Goal: Task Accomplishment & Management: Use online tool/utility

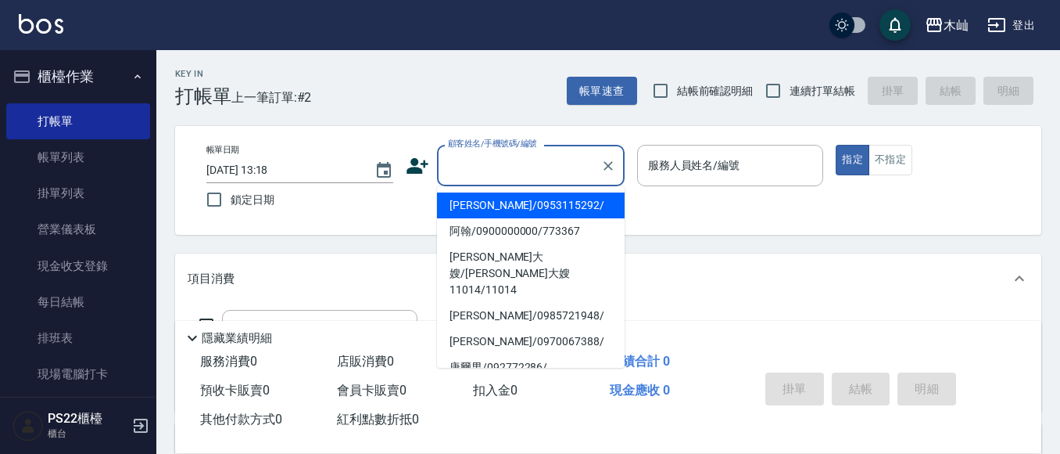
click at [485, 162] on input "顧客姓名/手機號碼/編號" at bounding box center [519, 165] width 150 height 27
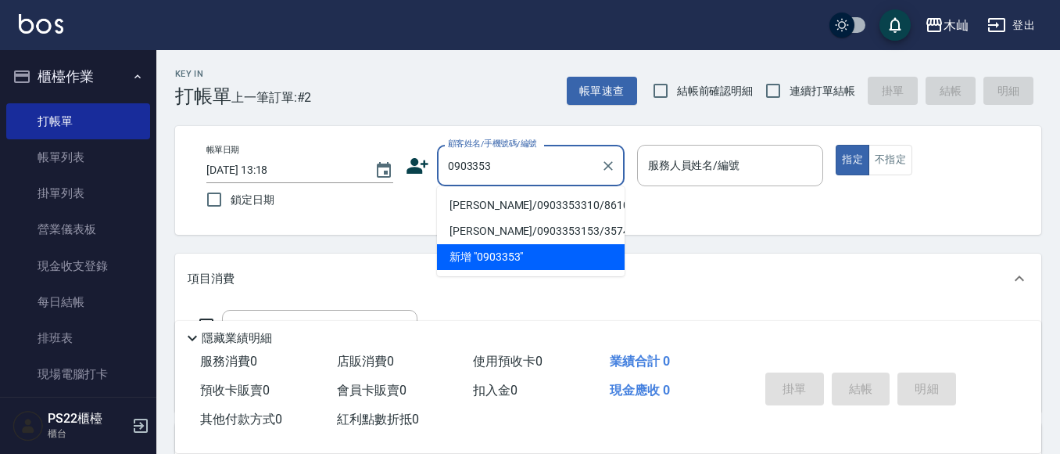
click at [507, 206] on li "[PERSON_NAME]/0903353310/8610" at bounding box center [531, 205] width 188 height 26
type input "[PERSON_NAME]/0903353310/8610"
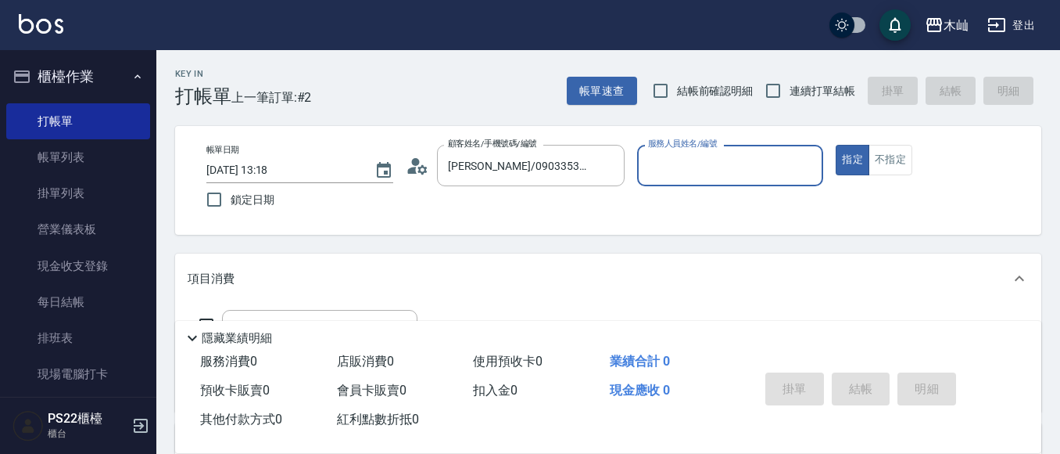
type input "Abby-5"
click at [672, 179] on input "Abby-5" at bounding box center [718, 165] width 149 height 27
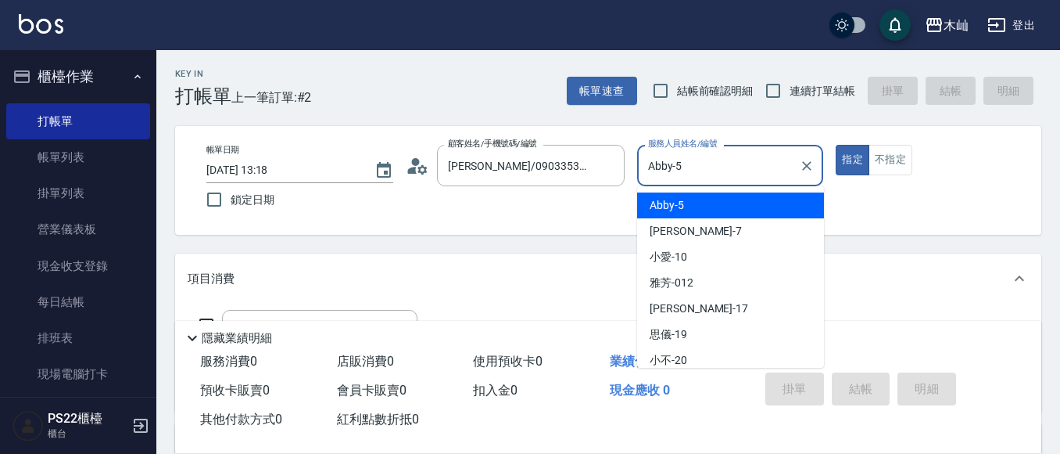
click at [705, 206] on div "Abby -5" at bounding box center [730, 205] width 187 height 26
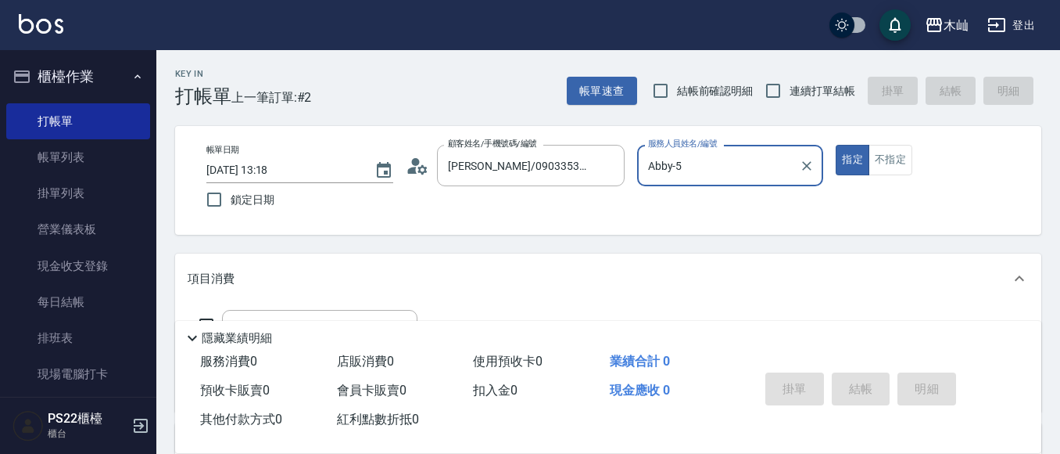
scroll to position [78, 0]
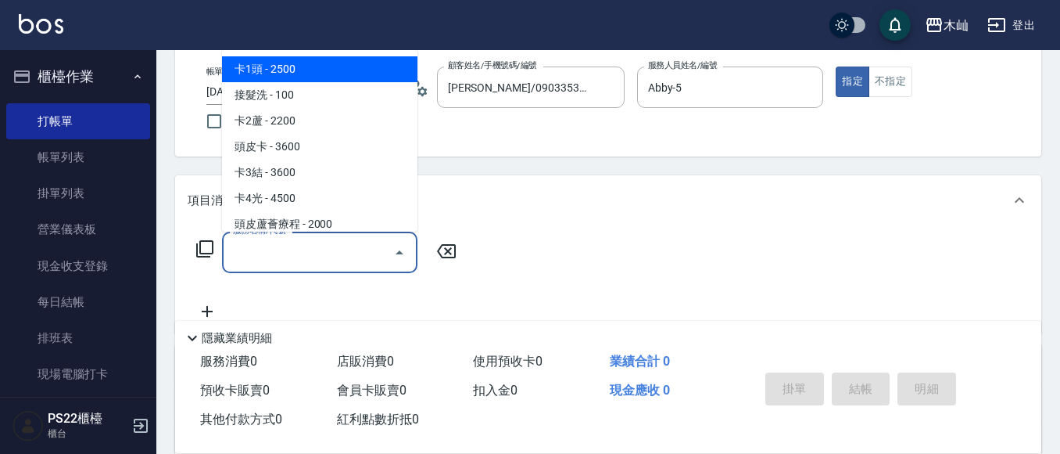
click at [380, 247] on input "服務名稱/代號" at bounding box center [308, 251] width 158 height 27
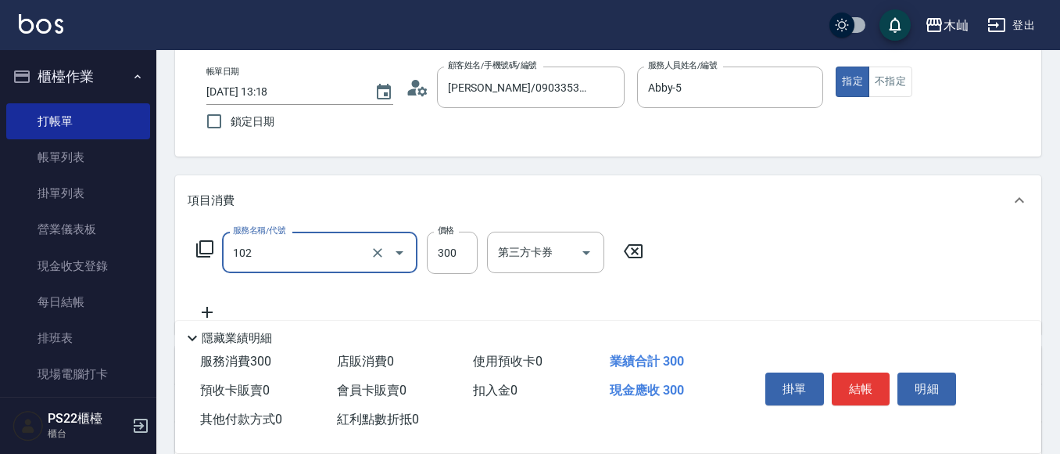
type input "精油洗髮(102)"
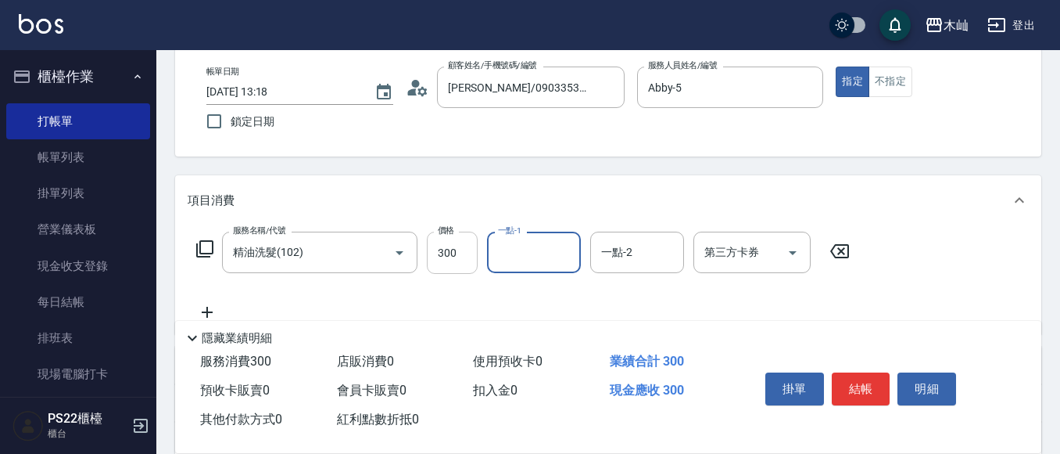
click at [460, 252] on input "300" at bounding box center [452, 252] width 51 height 42
type input "400"
type input "[PERSON_NAME]-17"
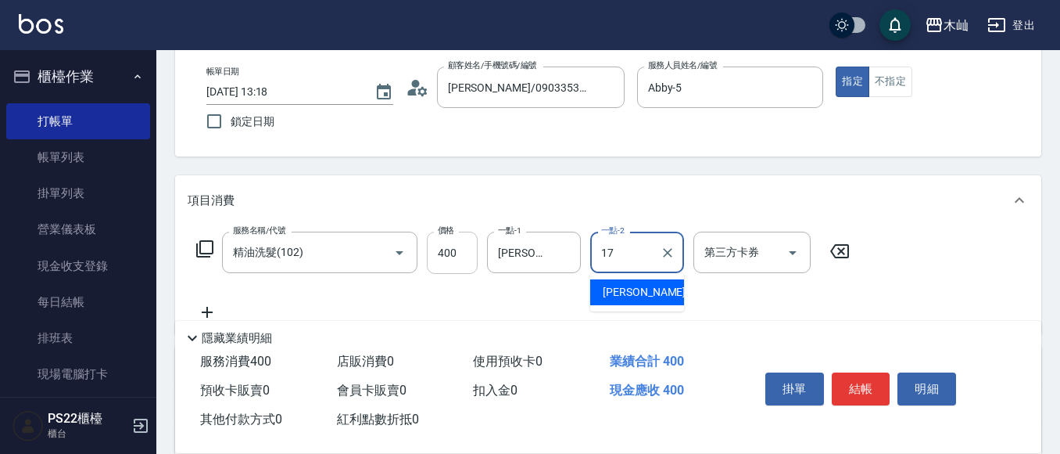
type input "[PERSON_NAME]-17"
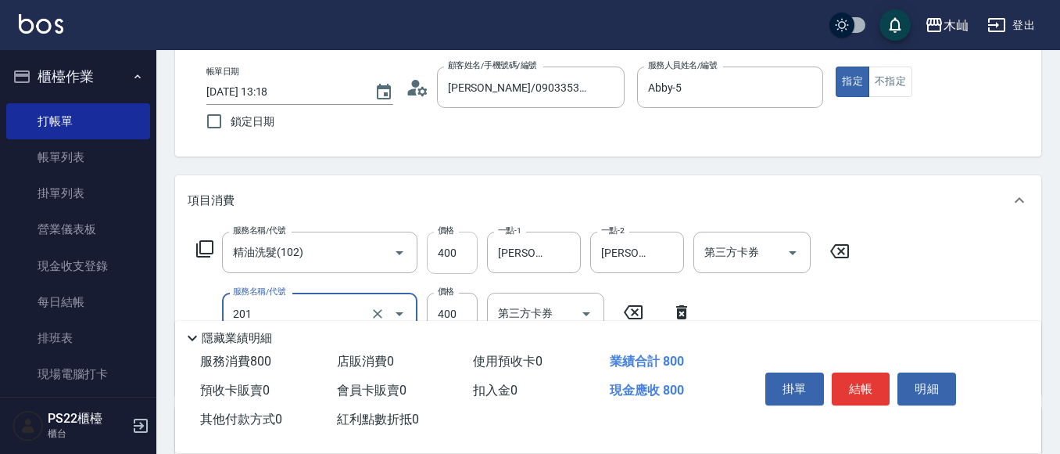
type input "洗剪(201)"
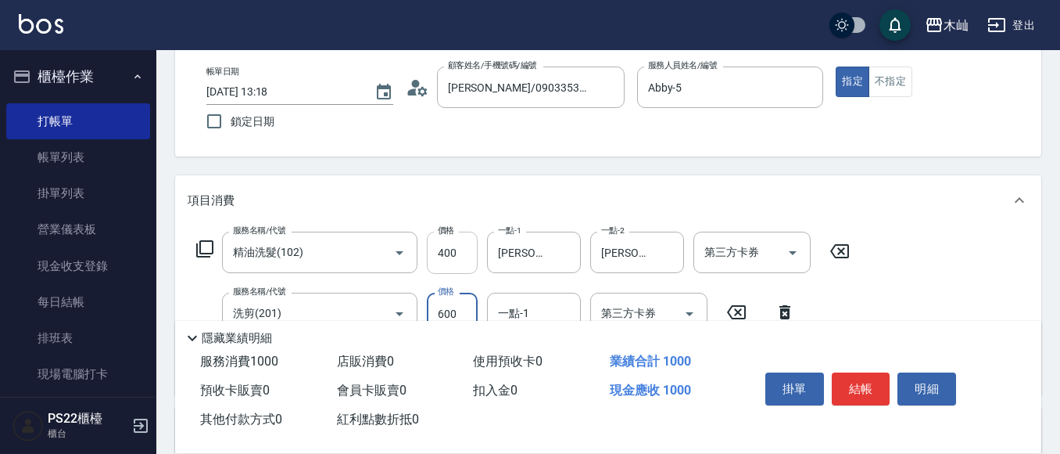
type input "600"
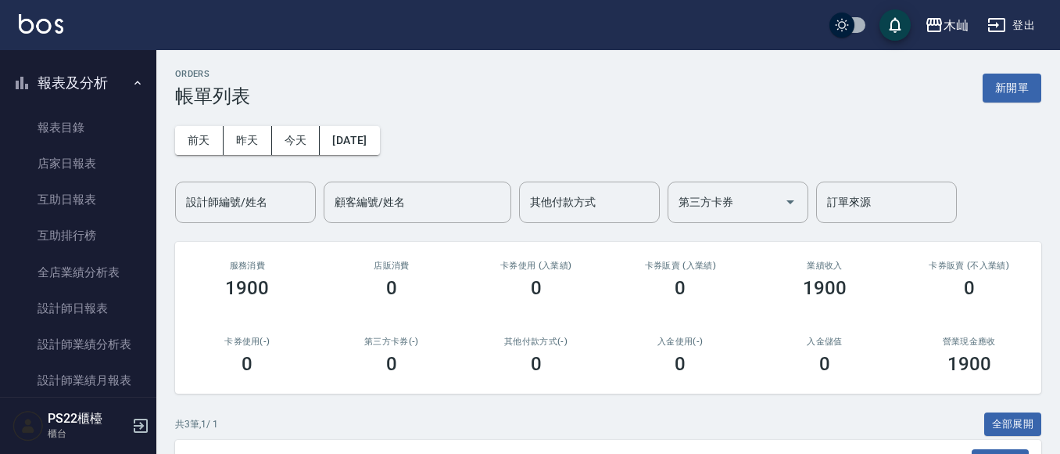
scroll to position [391, 0]
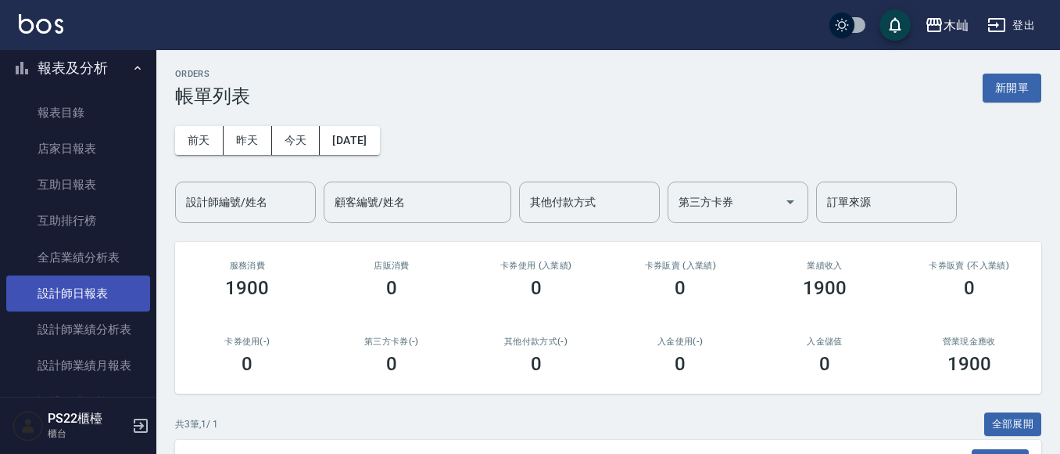
click at [104, 281] on link "設計師日報表" at bounding box center [78, 293] width 144 height 36
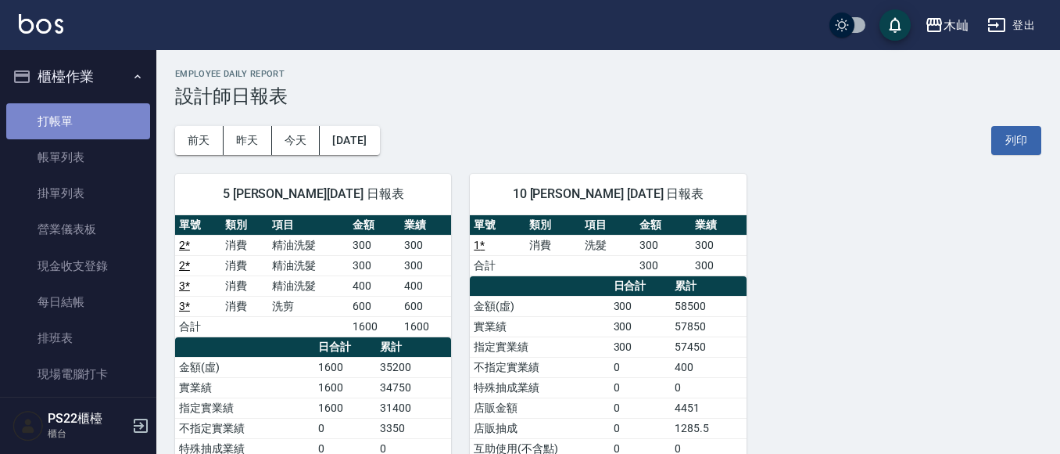
click at [86, 116] on link "打帳單" at bounding box center [78, 121] width 144 height 36
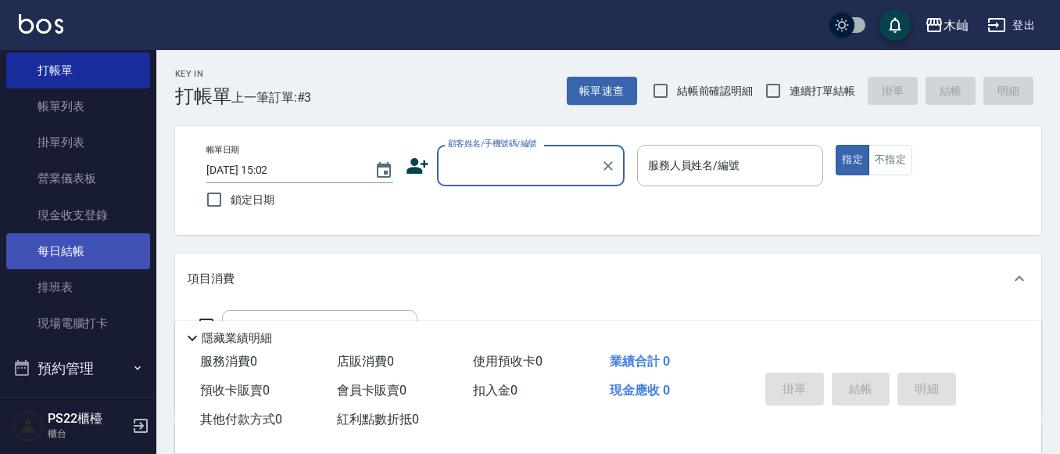
scroll to position [78, 0]
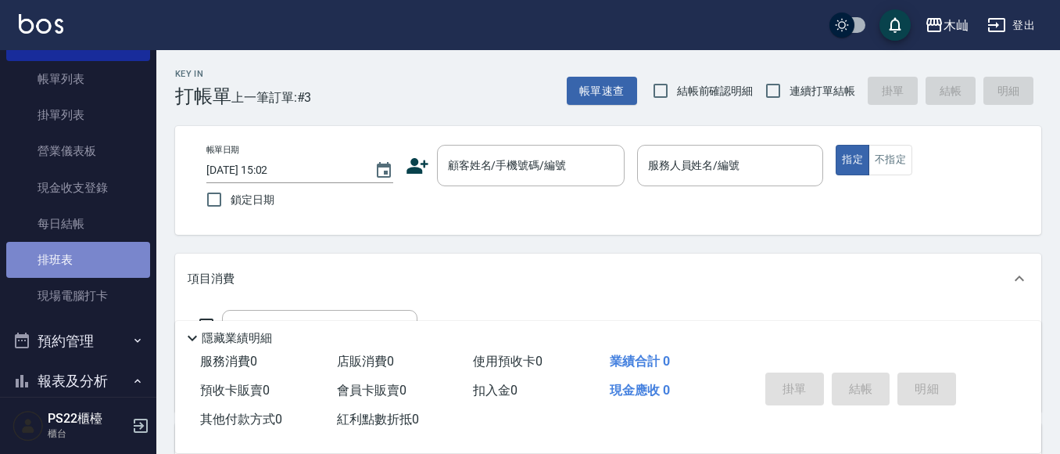
click at [106, 265] on link "排班表" at bounding box center [78, 260] width 144 height 36
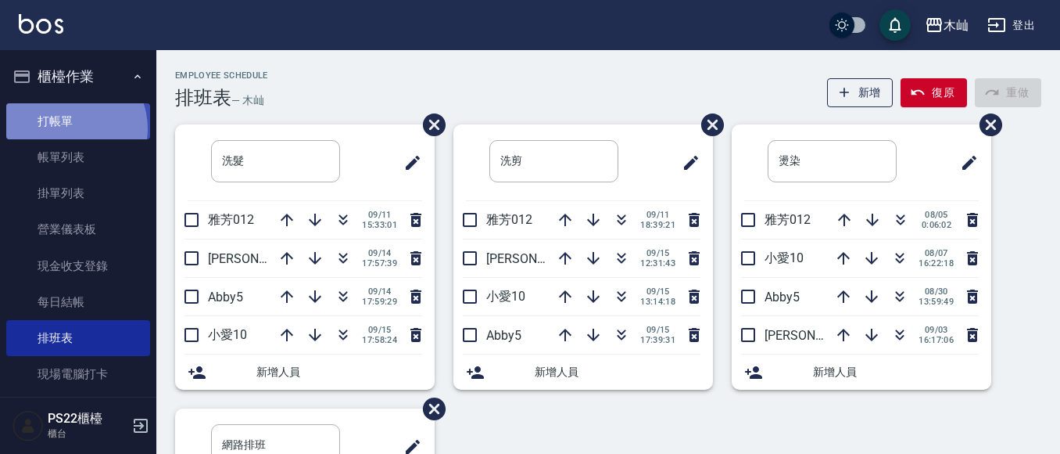
click at [67, 128] on link "打帳單" at bounding box center [78, 121] width 144 height 36
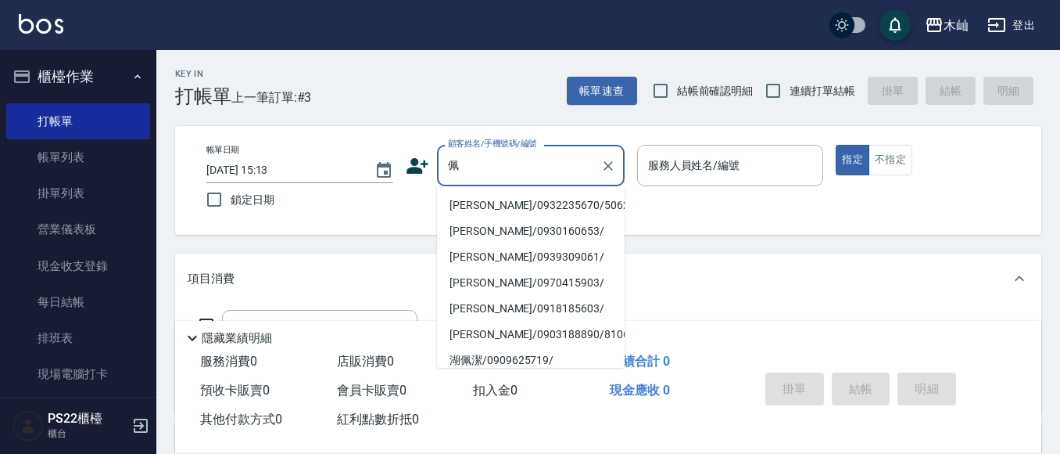
click at [459, 203] on li "[PERSON_NAME]/0932235670/506218" at bounding box center [531, 205] width 188 height 26
type input "[PERSON_NAME]/0932235670/506218"
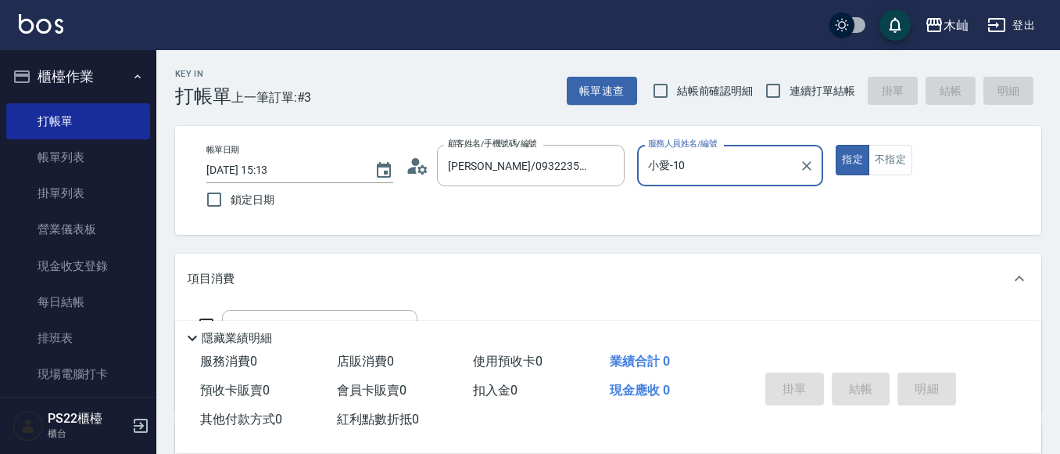
type input "小愛-10"
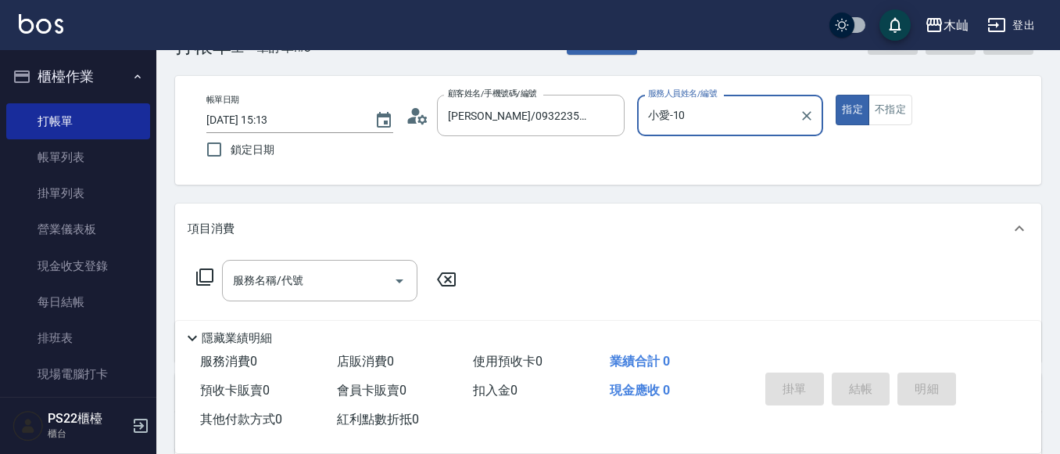
scroll to position [78, 0]
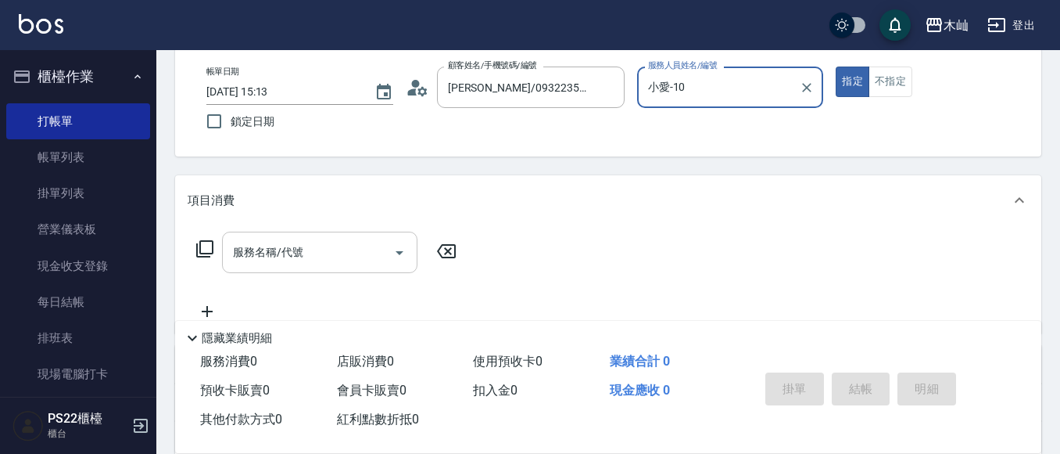
drag, startPoint x: 342, startPoint y: 240, endPoint x: 338, endPoint y: 221, distance: 19.2
click at [340, 234] on div "服務名稱/代號" at bounding box center [319, 251] width 195 height 41
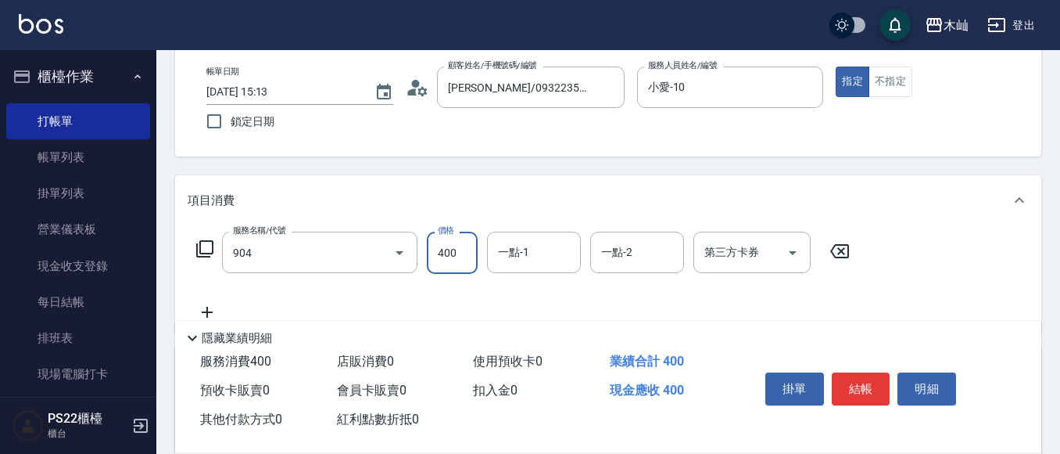
type input "精油洗+瞬護(904)"
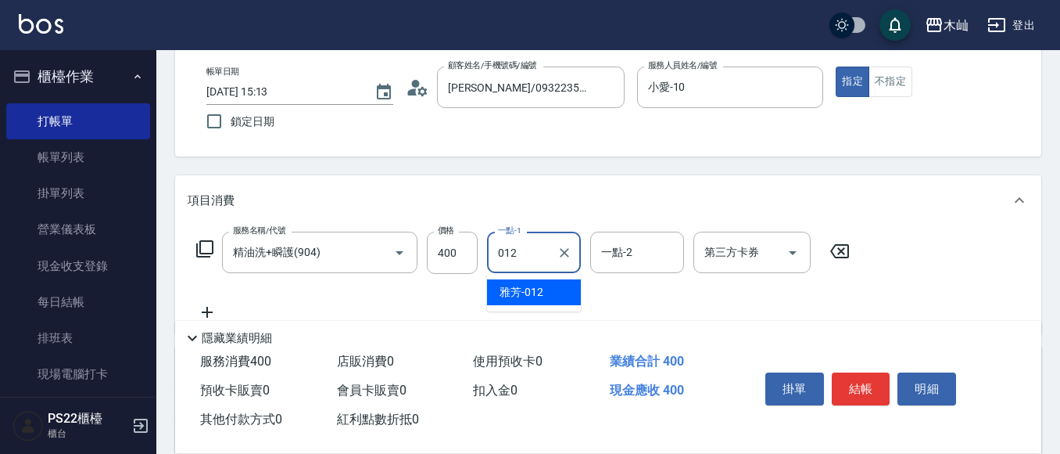
type input "雅芳-012"
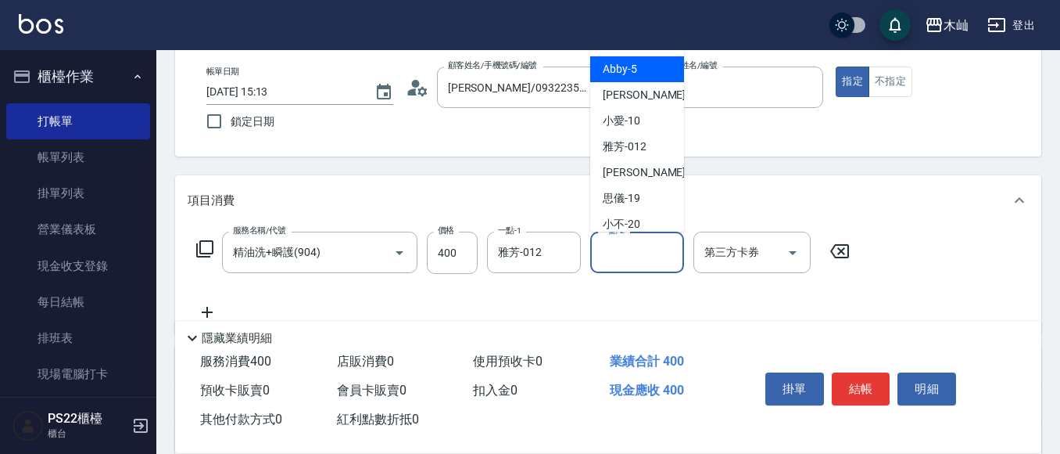
click at [602, 252] on div "一點-2 一點-2" at bounding box center [637, 251] width 94 height 41
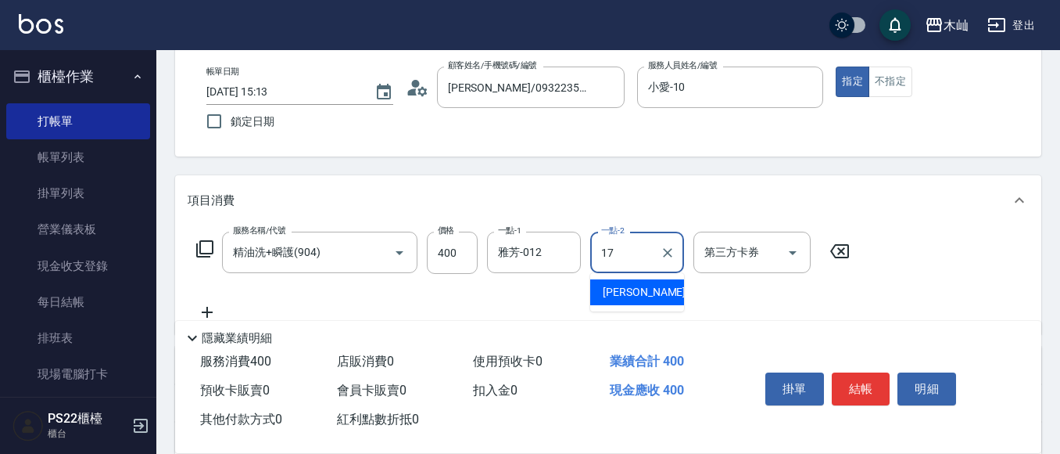
type input "[PERSON_NAME]-17"
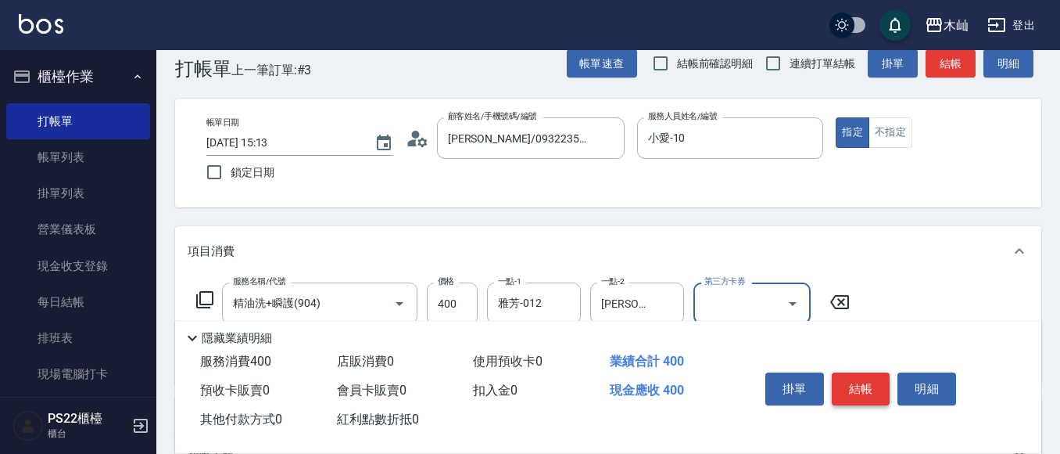
scroll to position [0, 0]
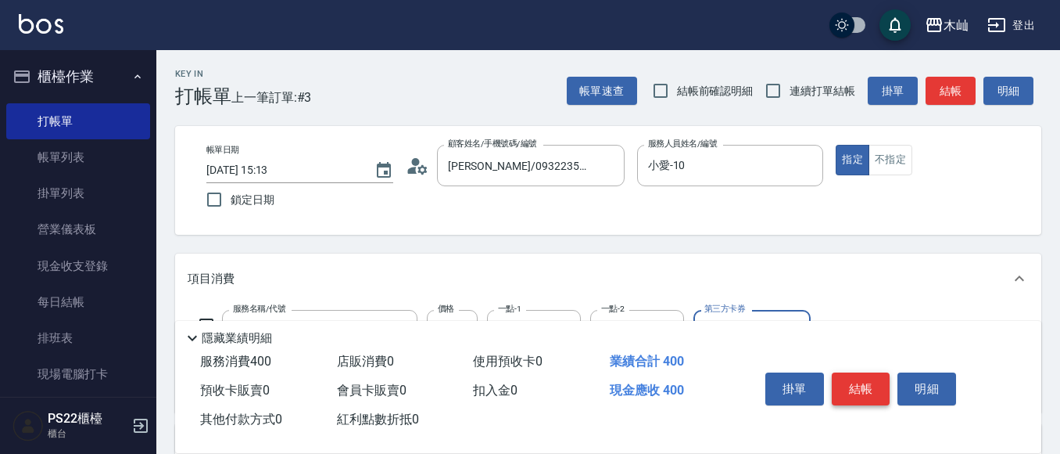
click at [857, 385] on button "結帳" at bounding box center [861, 388] width 59 height 33
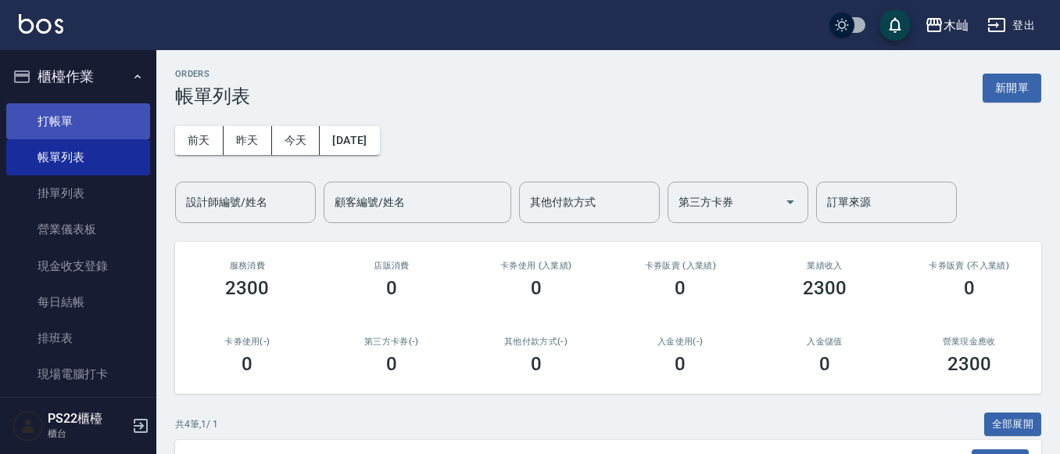
click at [35, 112] on link "打帳單" at bounding box center [78, 121] width 144 height 36
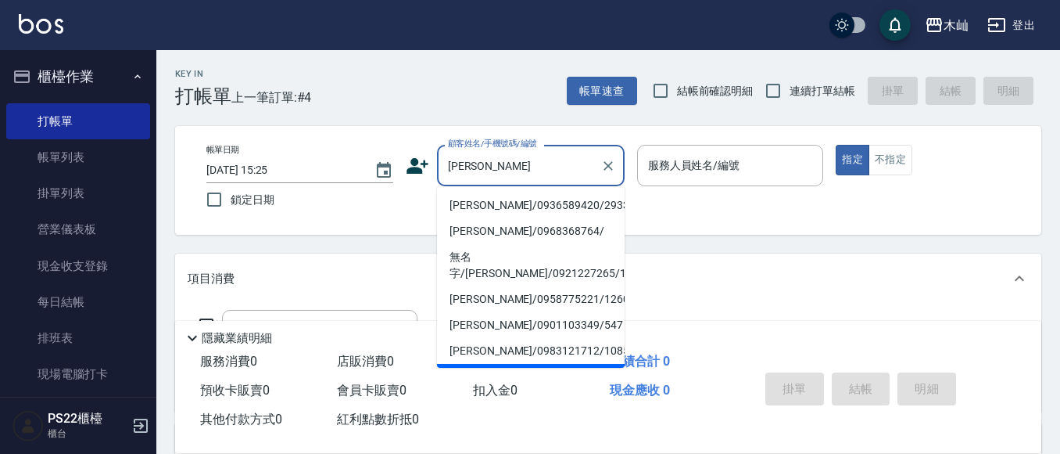
click at [557, 208] on li "[PERSON_NAME]/0936589420/293337" at bounding box center [531, 205] width 188 height 26
type input "[PERSON_NAME]/0936589420/293337"
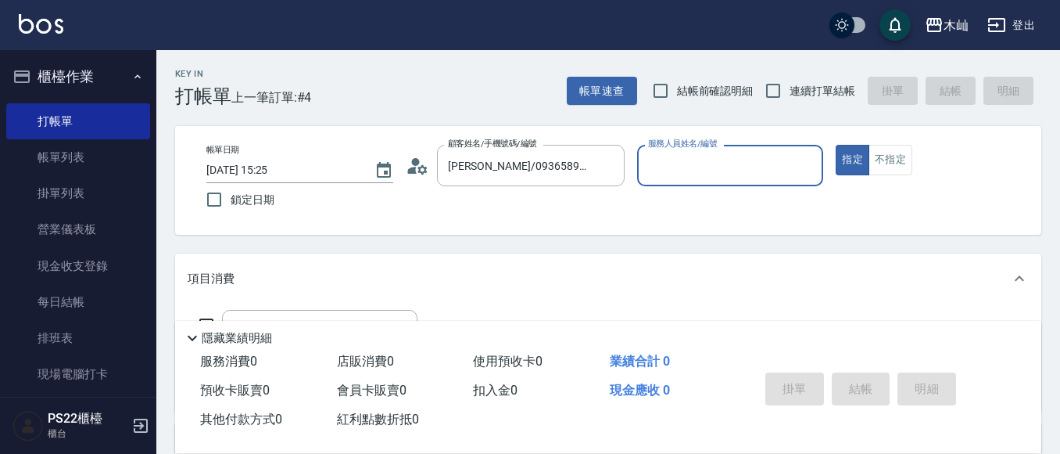
type input "小愛-10"
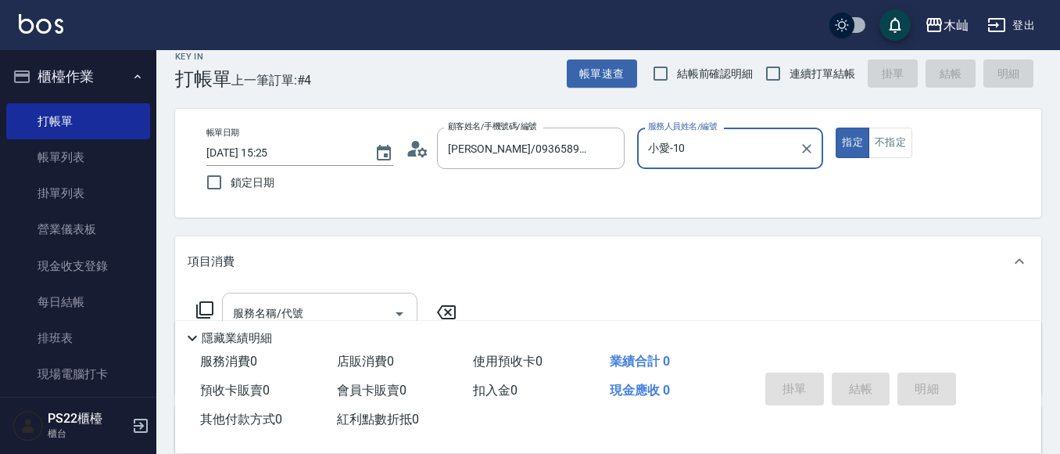
scroll to position [78, 0]
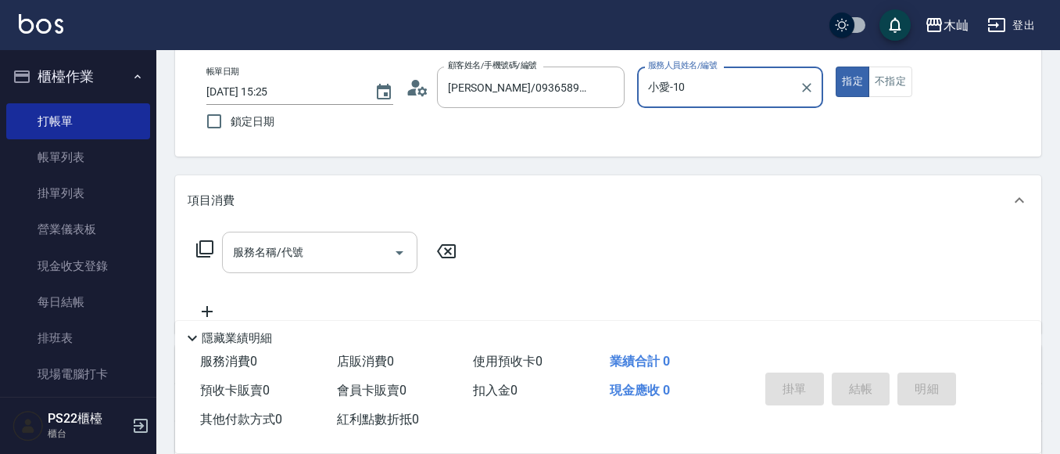
click at [329, 266] on input "服務名稱/代號" at bounding box center [308, 251] width 158 height 27
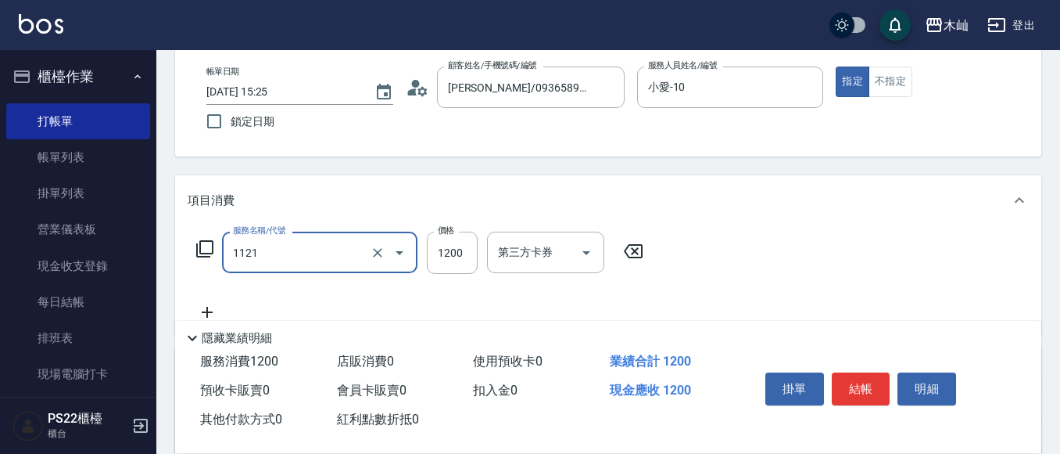
type input "頭皮卡使用(1121)"
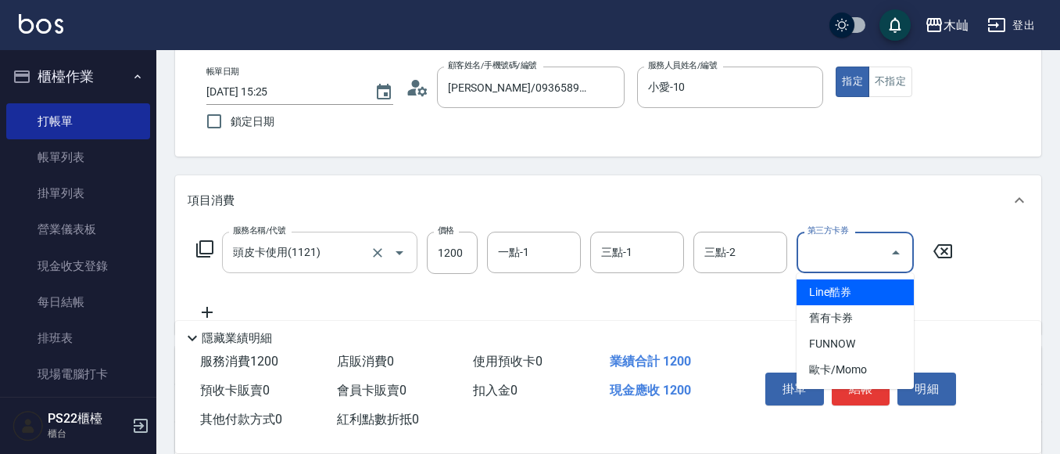
type input "舊有卡券"
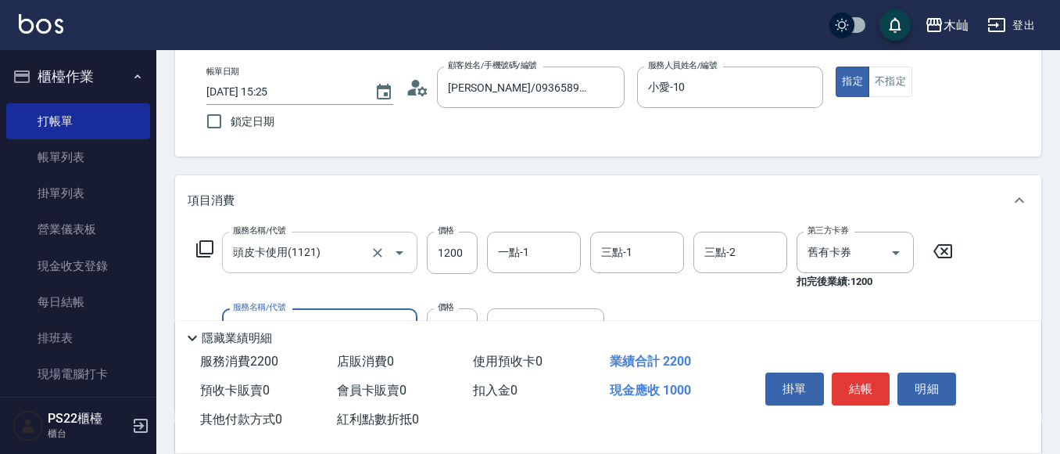
type input "蘆薈卡使用(1122)"
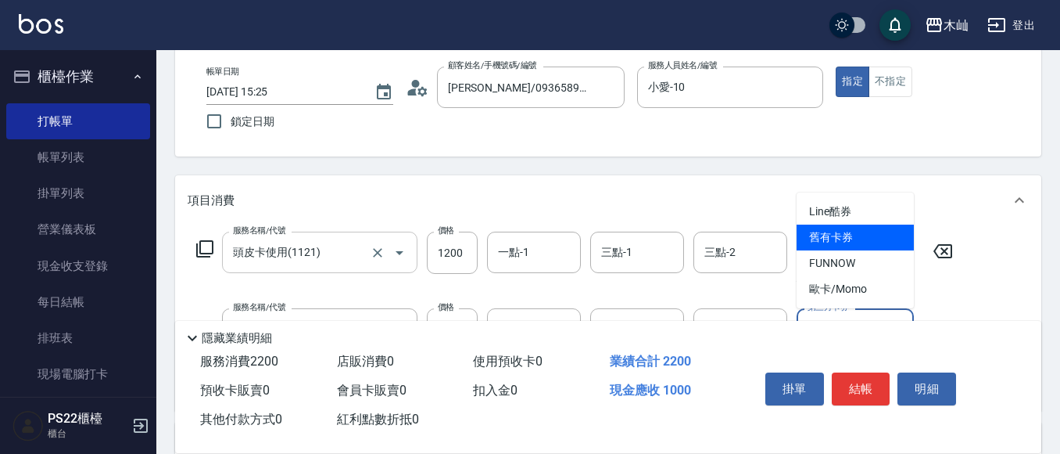
type input "舊有卡券"
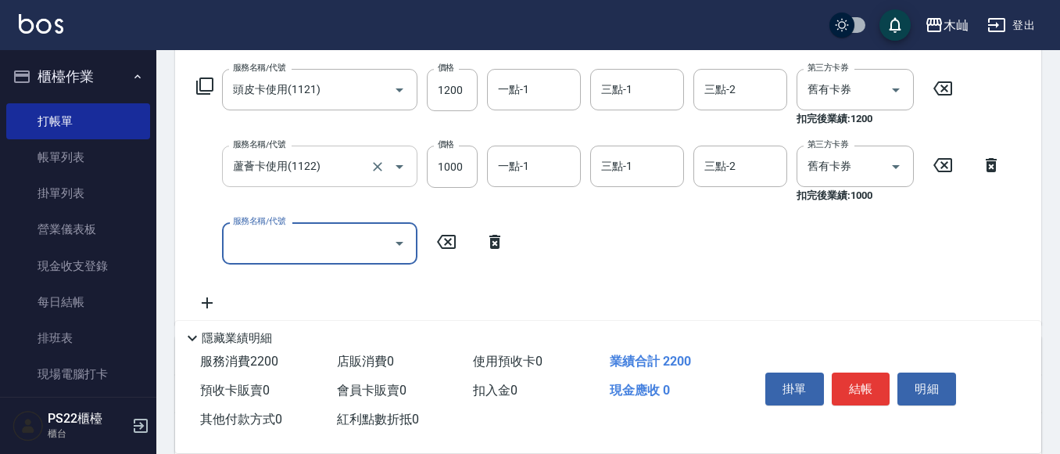
scroll to position [313, 0]
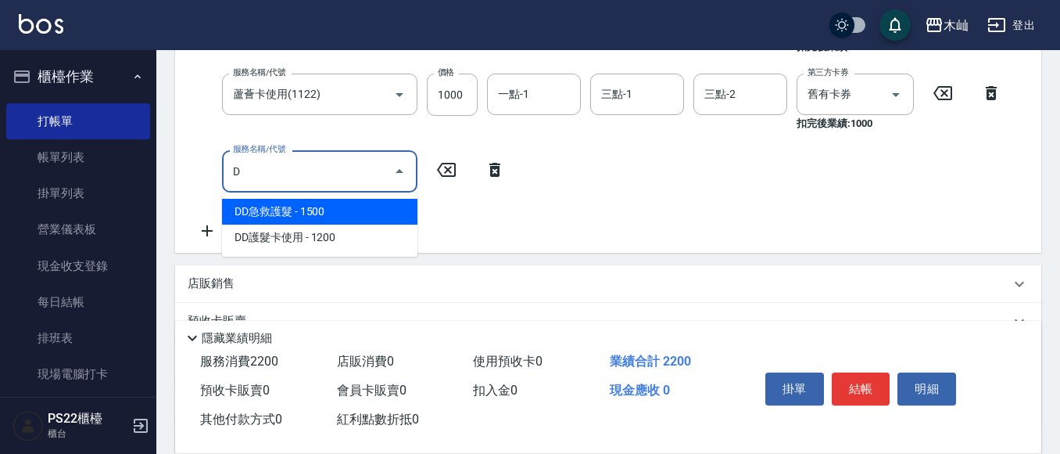
click at [276, 213] on span "DD急救護髮 - 1500" at bounding box center [319, 212] width 195 height 26
type input "DD急救護髮(0827)"
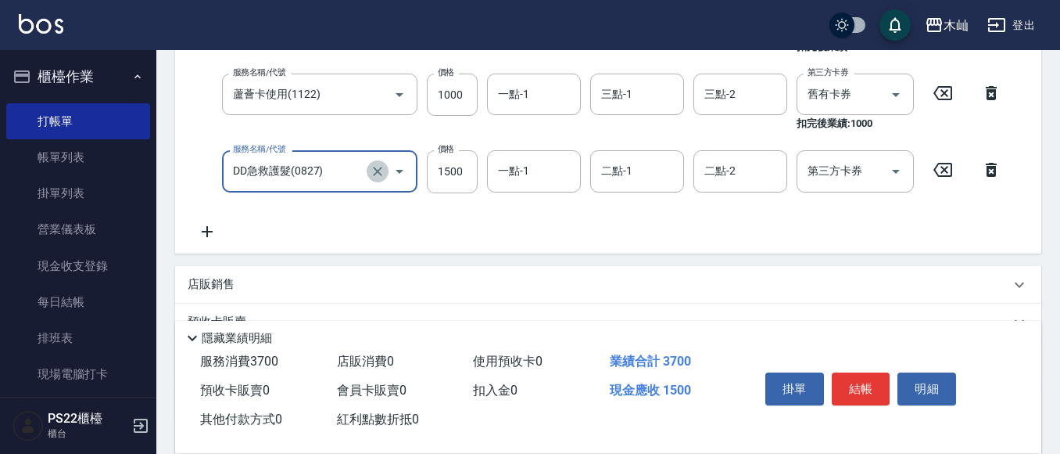
click at [382, 171] on icon "Clear" at bounding box center [378, 171] width 16 height 16
click at [350, 175] on input "服務名稱/代號" at bounding box center [298, 170] width 138 height 27
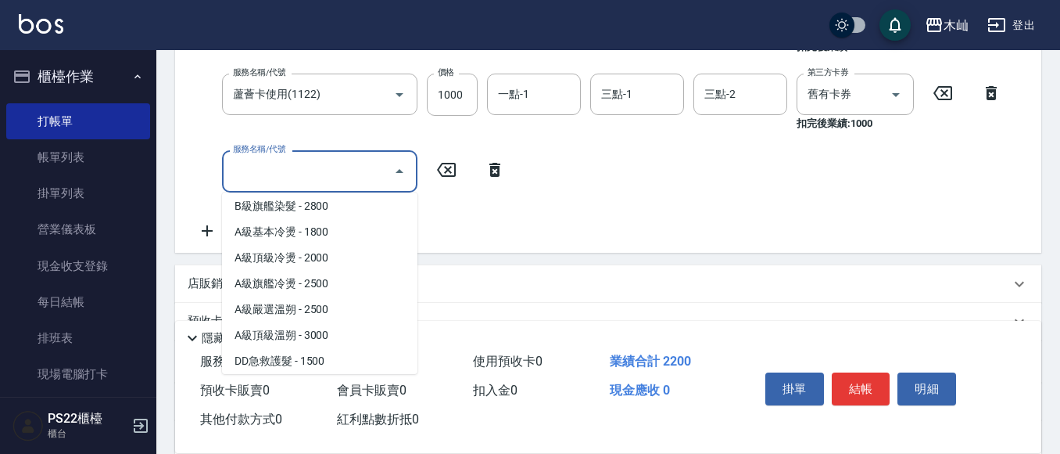
scroll to position [0, 0]
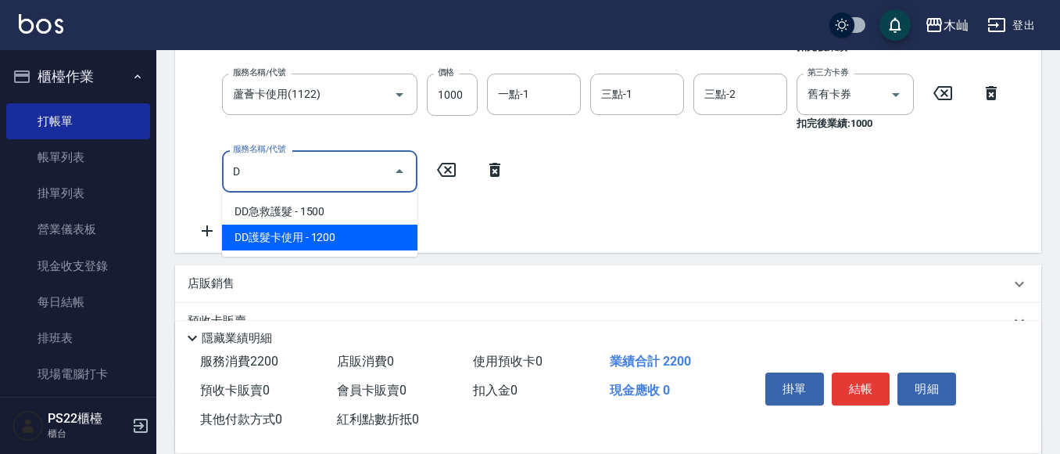
click at [321, 232] on span "DD護髮卡使用 - 1200" at bounding box center [319, 237] width 195 height 26
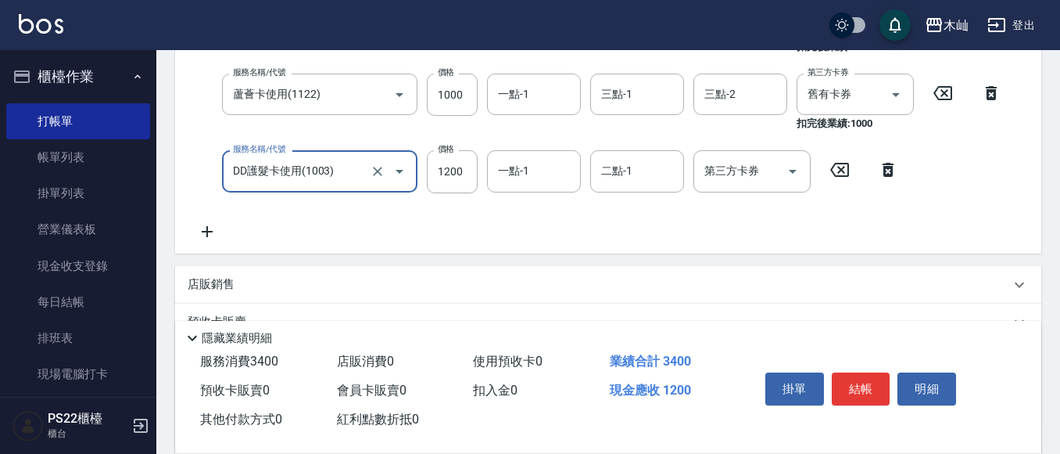
type input "DD護髮卡使用(1003)"
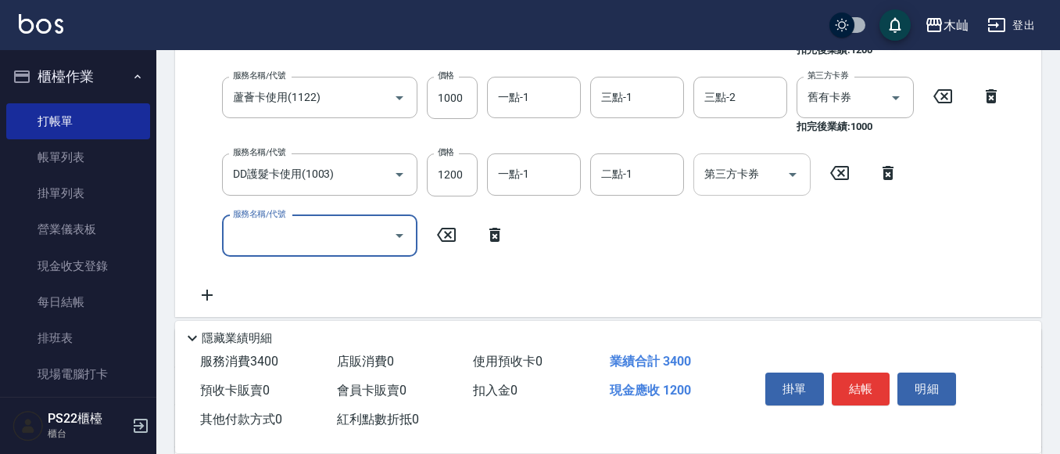
click at [715, 178] on div "第三方卡券 第三方卡券" at bounding box center [752, 173] width 117 height 41
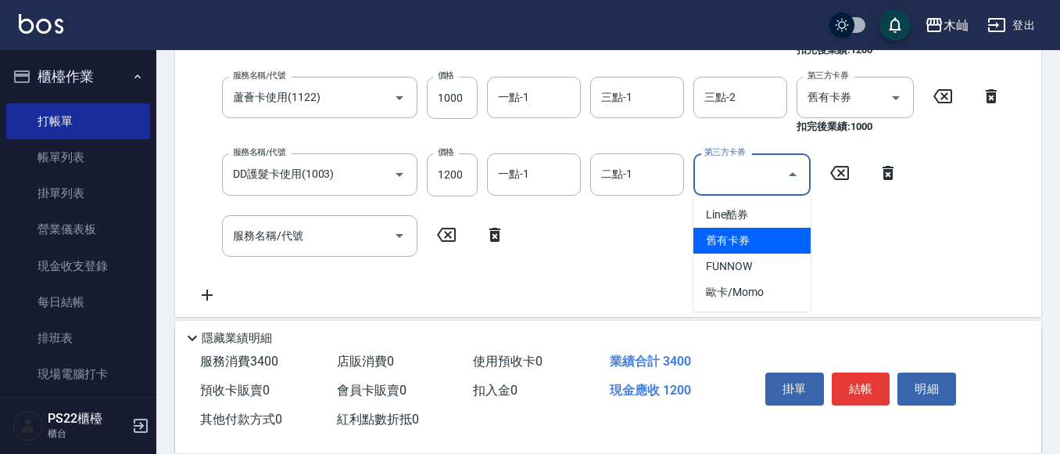
type input "舊有卡券"
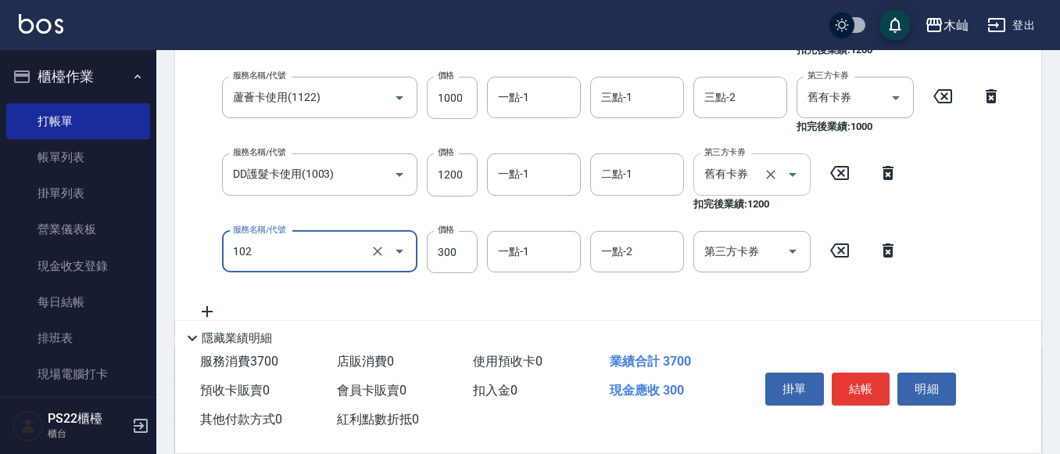
type input "精油洗髮(102)"
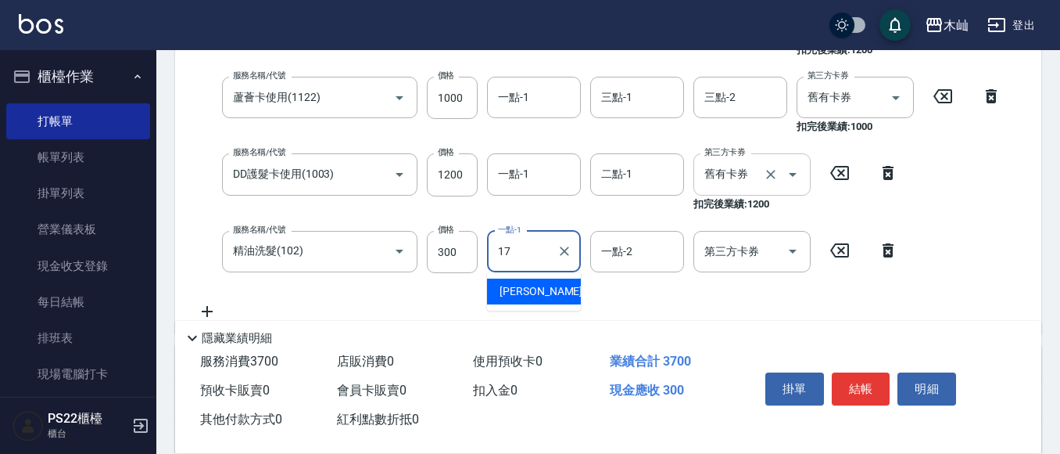
type input "[PERSON_NAME]-17"
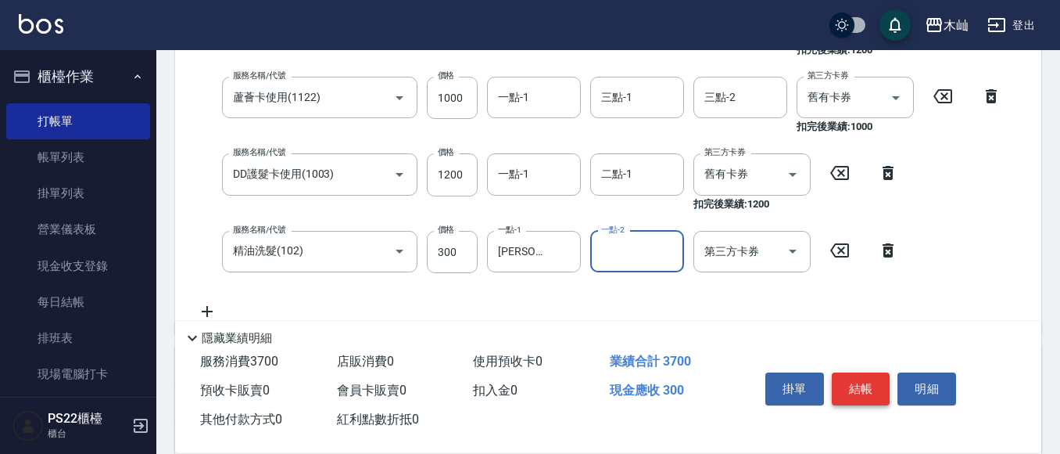
click at [863, 372] on button "結帳" at bounding box center [861, 388] width 59 height 33
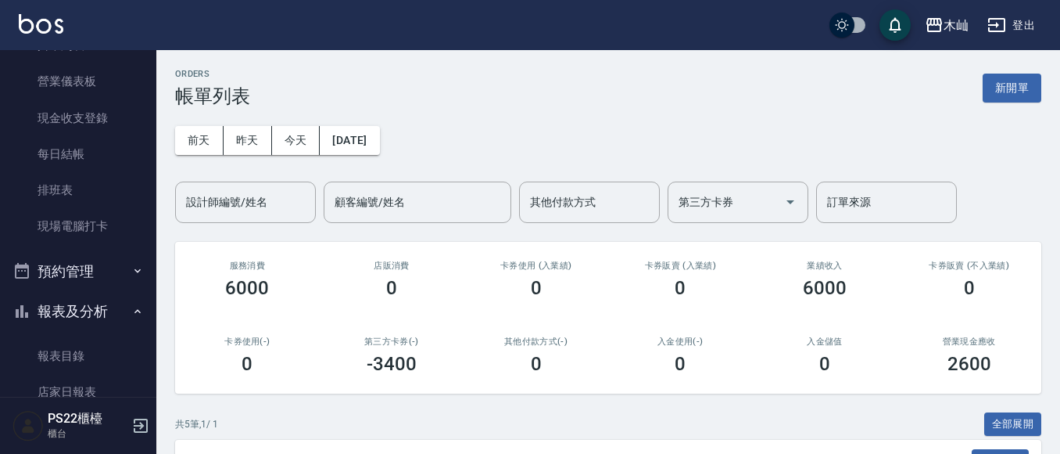
scroll to position [313, 0]
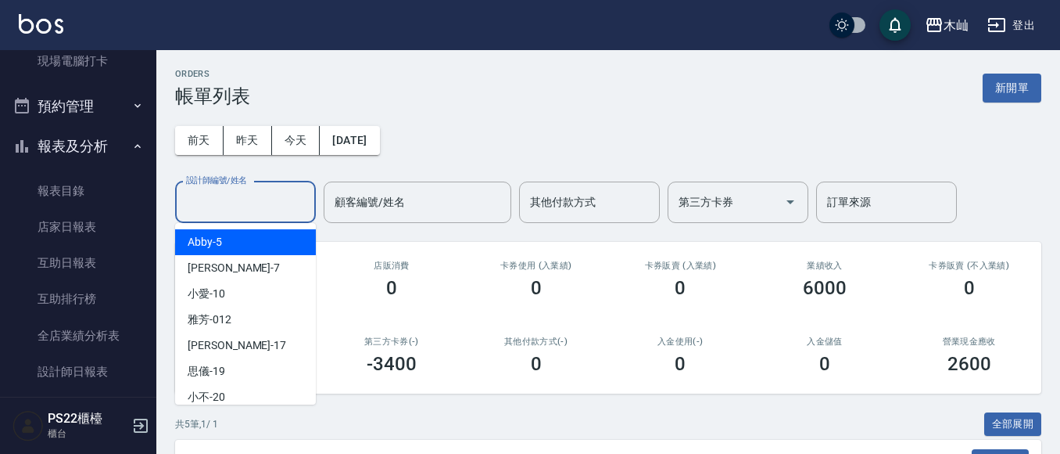
click at [215, 190] on div "設計師編號/姓名 設計師編號/姓名" at bounding box center [245, 201] width 141 height 41
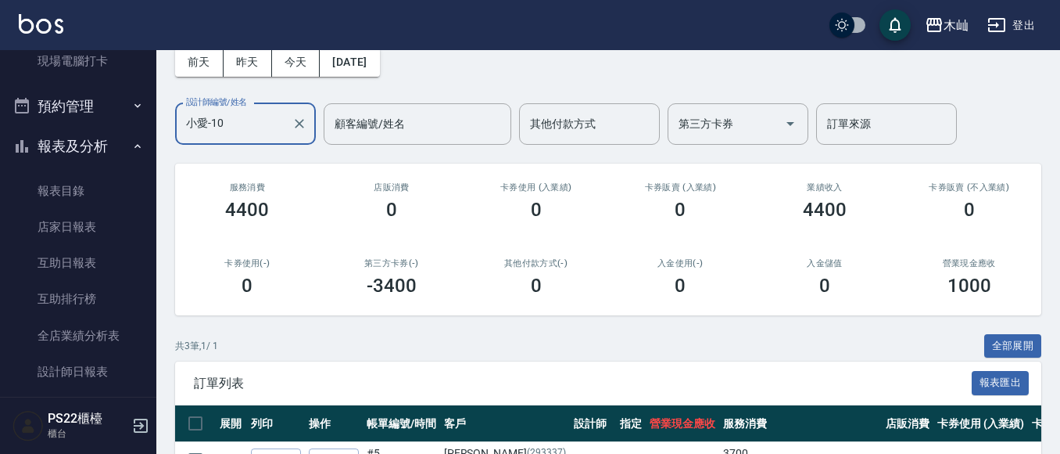
scroll to position [235, 0]
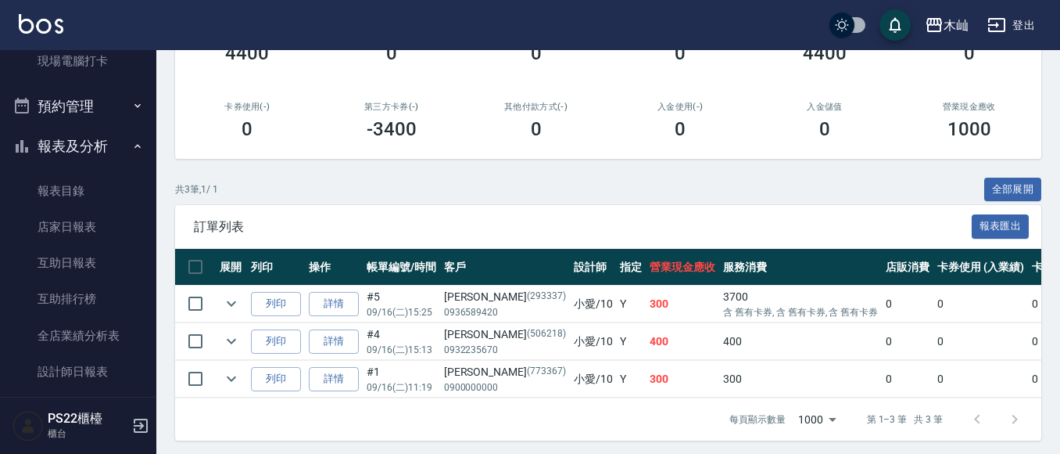
type input "小愛-10"
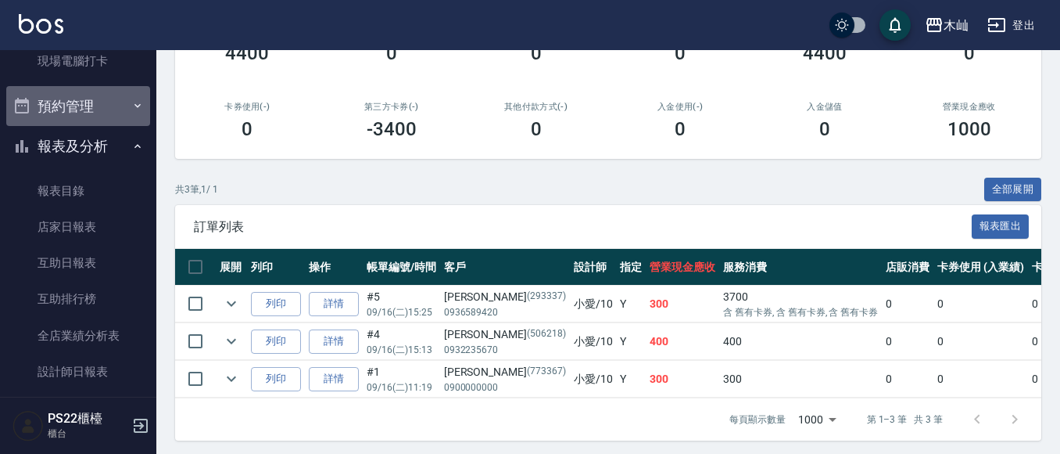
click at [79, 118] on button "預約管理" at bounding box center [78, 106] width 144 height 41
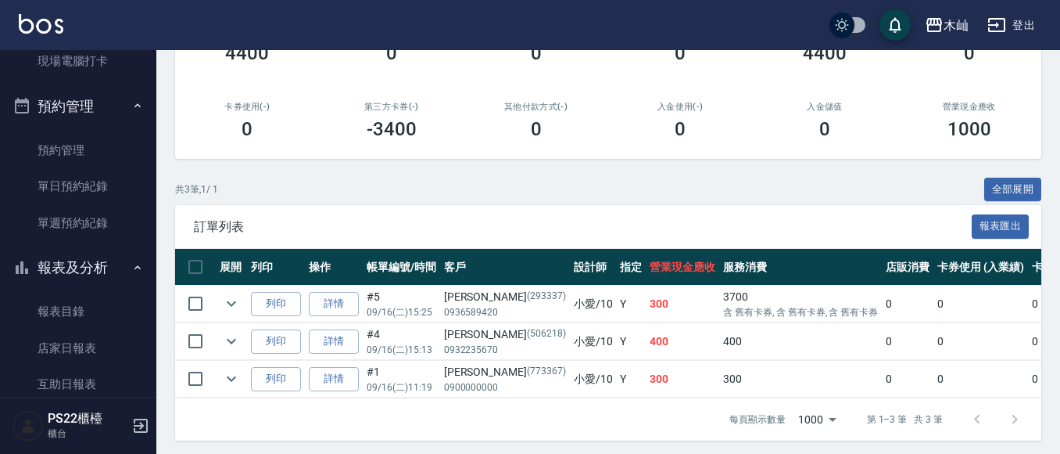
scroll to position [0, 0]
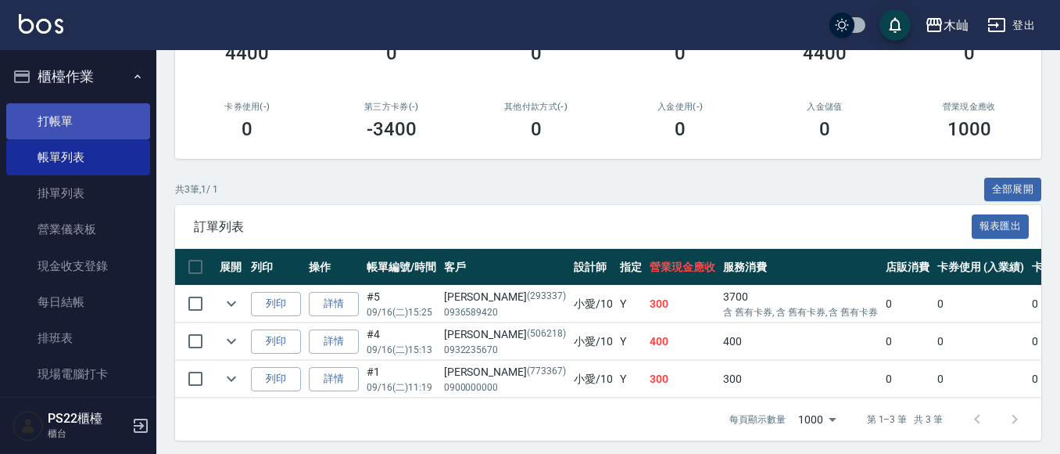
click at [80, 119] on link "打帳單" at bounding box center [78, 121] width 144 height 36
